Goal: Find contact information: Find contact information

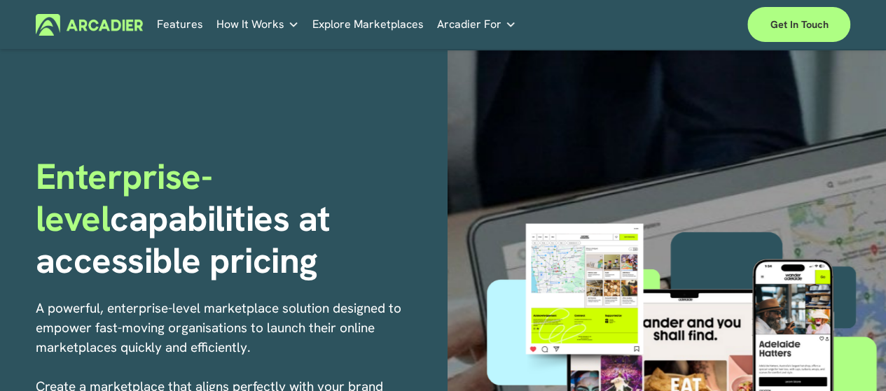
click at [506, 19] on link "Arcadier For" at bounding box center [476, 25] width 79 height 22
click at [797, 27] on link "Get in touch" at bounding box center [798, 24] width 103 height 35
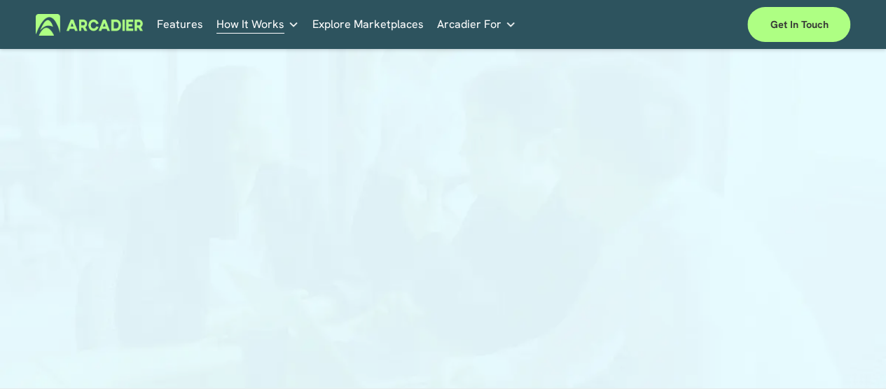
scroll to position [210, 0]
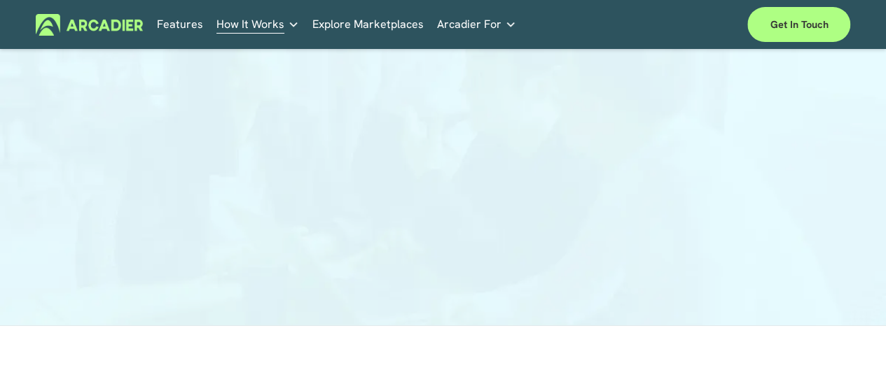
click at [118, 29] on img at bounding box center [89, 25] width 107 height 22
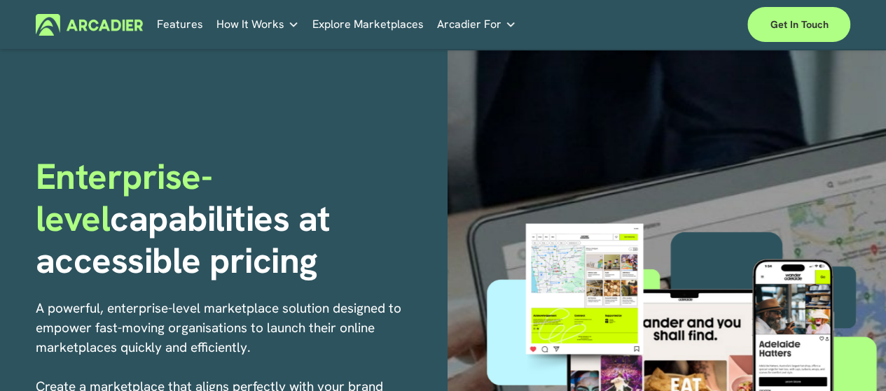
click at [83, 19] on img at bounding box center [89, 25] width 107 height 22
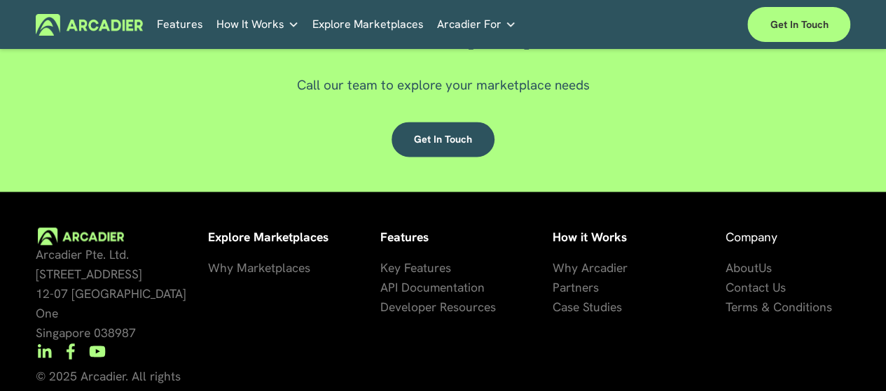
scroll to position [3621, 0]
